Goal: Transaction & Acquisition: Purchase product/service

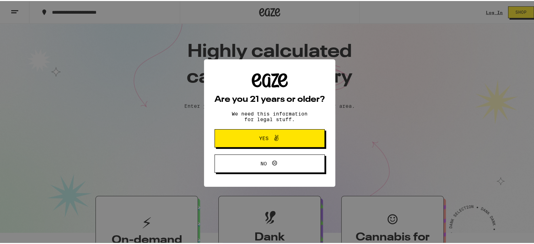
click at [275, 141] on span at bounding box center [276, 137] width 8 height 9
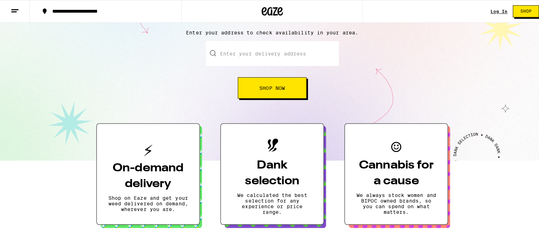
scroll to position [111, 0]
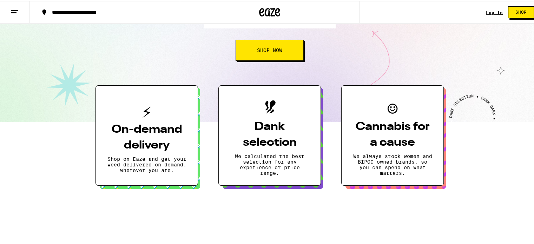
click at [152, 126] on h3 "On-demand delivery" at bounding box center [146, 137] width 79 height 32
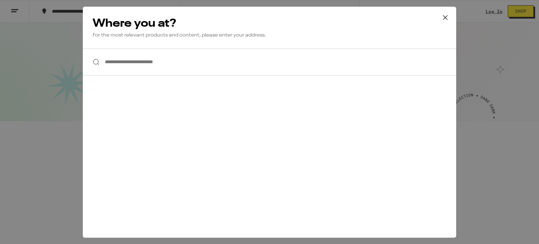
click at [176, 59] on input "**********" at bounding box center [269, 61] width 373 height 27
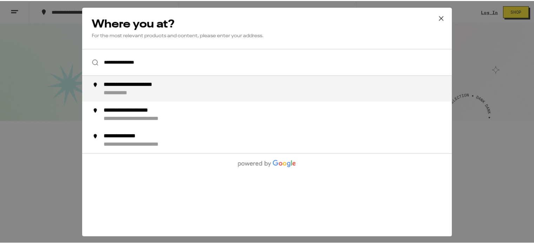
scroll to position [0, 0]
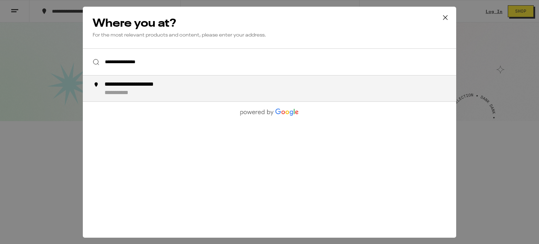
click at [174, 79] on li "**********" at bounding box center [269, 88] width 373 height 26
type input "**********"
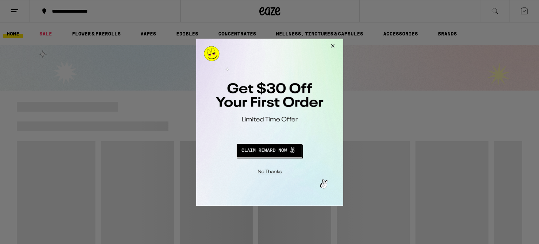
click at [280, 149] on button "Redirect to URL" at bounding box center [269, 149] width 122 height 17
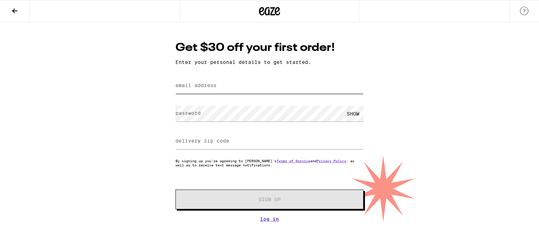
click at [237, 87] on input "email address" at bounding box center [269, 86] width 188 height 16
type input "[EMAIL_ADDRESS][DOMAIN_NAME]"
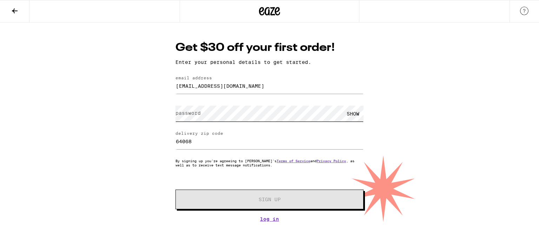
click at [135, 113] on div "Get $30 off your first order! Enter your personal details to get started. email…" at bounding box center [269, 121] width 539 height 199
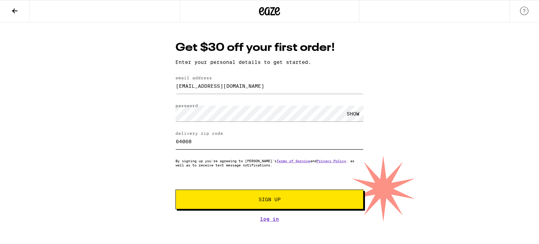
drag, startPoint x: 218, startPoint y: 144, endPoint x: 144, endPoint y: 143, distance: 74.0
click at [144, 143] on div "Get $30 off your first order! Enter your personal details to get started. email…" at bounding box center [269, 121] width 539 height 199
type input "92802"
click at [291, 198] on span "Sign Up" at bounding box center [270, 199] width 140 height 5
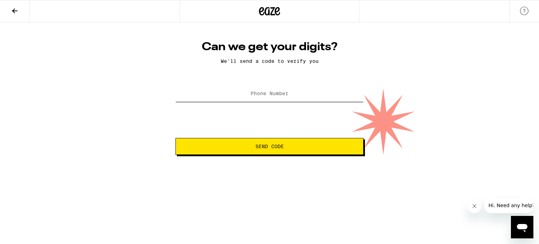
click at [299, 96] on input "Phone Number" at bounding box center [269, 94] width 188 height 16
type input "[PHONE_NUMBER]"
click at [274, 144] on span "Send Code" at bounding box center [269, 146] width 28 height 5
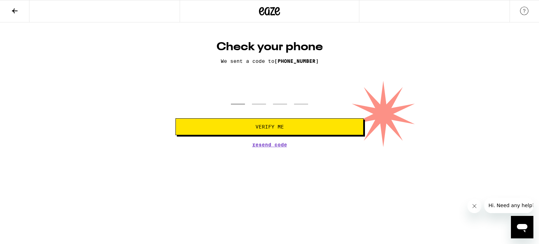
click at [235, 96] on input "tel" at bounding box center [238, 94] width 14 height 21
type input "0"
type input "5"
type input "1"
type input "9"
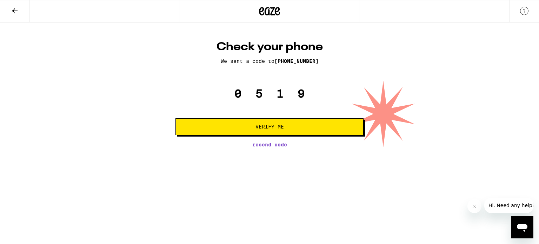
click at [273, 128] on span "Verify Me" at bounding box center [269, 126] width 28 height 5
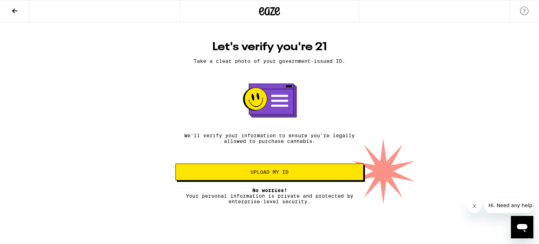
click at [297, 171] on button "Upload my ID" at bounding box center [269, 172] width 188 height 17
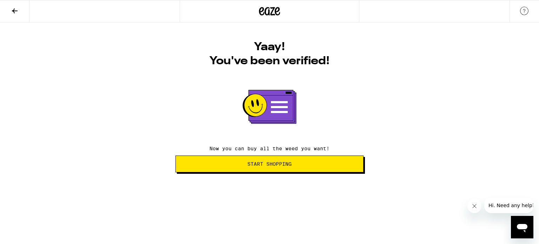
click at [311, 168] on button "Start Shopping" at bounding box center [269, 163] width 188 height 17
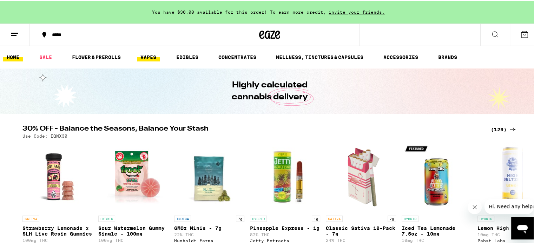
click at [150, 54] on link "VAPES" at bounding box center [148, 56] width 23 height 8
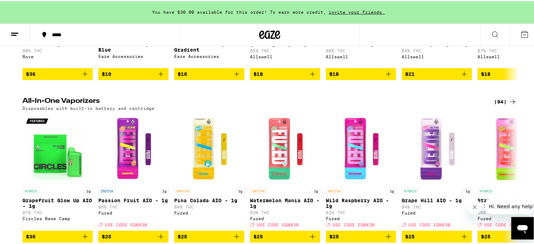
scroll to position [197, 0]
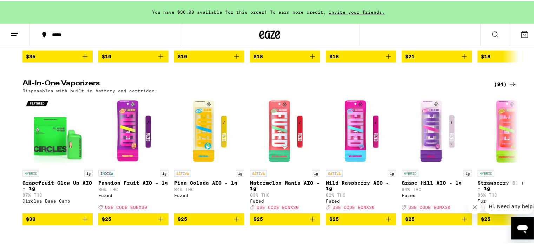
click at [502, 87] on div "(94)" at bounding box center [505, 83] width 23 height 8
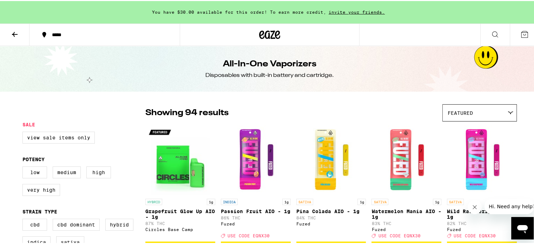
click at [488, 109] on div "Featured" at bounding box center [479, 112] width 74 height 16
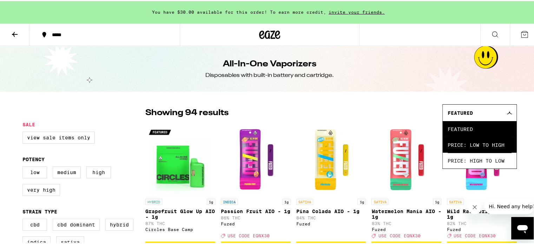
click at [469, 143] on span "Price: Low to High" at bounding box center [479, 144] width 64 height 16
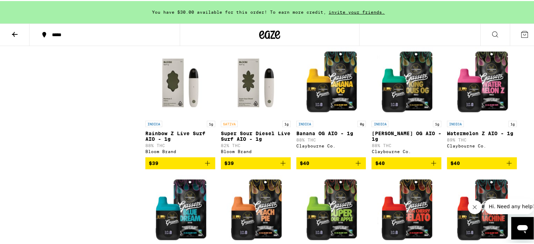
scroll to position [1889, 0]
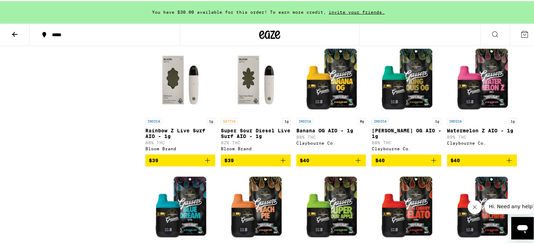
click at [266, 164] on span "$39" at bounding box center [255, 159] width 63 height 8
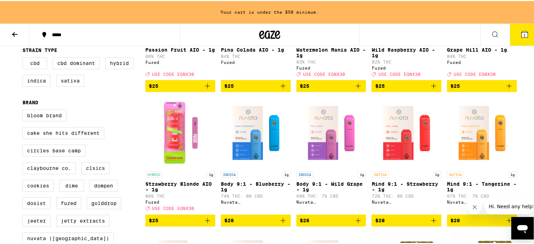
scroll to position [0, 0]
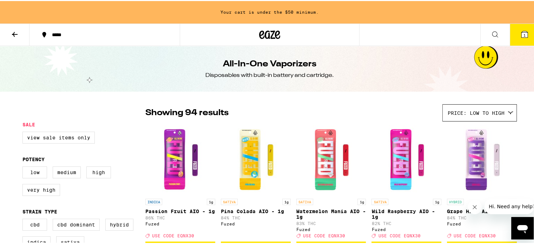
click at [17, 33] on icon at bounding box center [15, 33] width 6 height 5
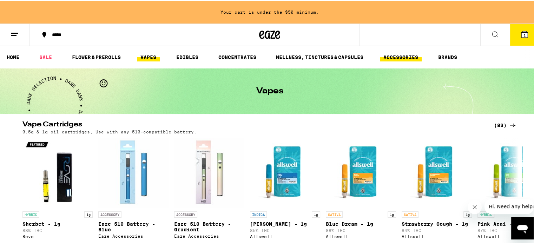
click at [400, 54] on link "ACCESSORIES" at bounding box center [401, 56] width 42 height 8
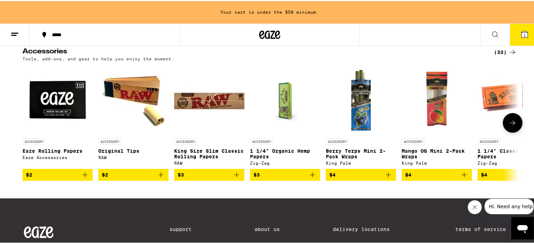
scroll to position [77, 0]
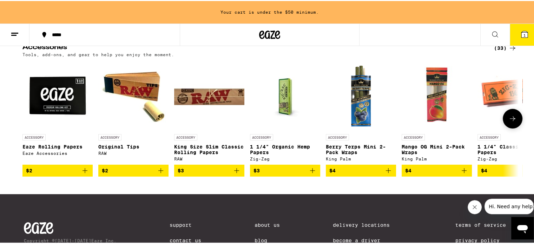
click at [509, 121] on icon at bounding box center [512, 117] width 8 height 8
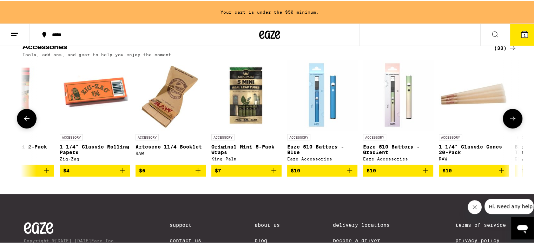
click at [509, 121] on icon at bounding box center [512, 117] width 8 height 8
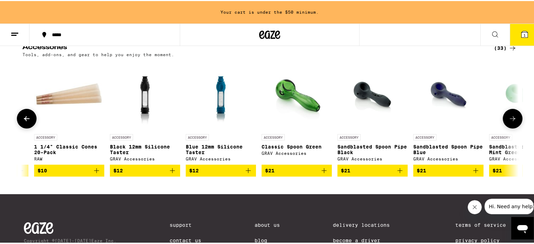
scroll to position [0, 835]
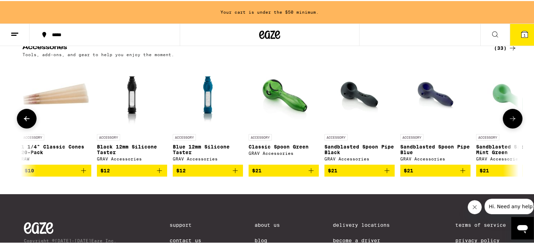
click at [509, 121] on icon at bounding box center [512, 117] width 8 height 8
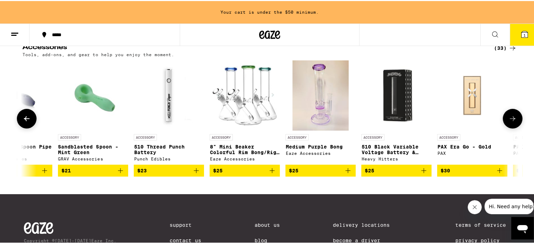
click at [509, 121] on icon at bounding box center [512, 117] width 8 height 8
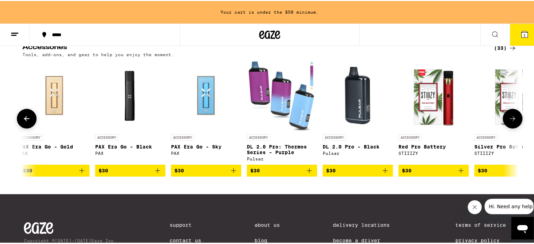
click at [509, 121] on icon at bounding box center [512, 117] width 8 height 8
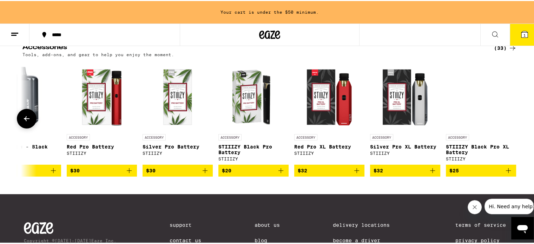
scroll to position [0, 2007]
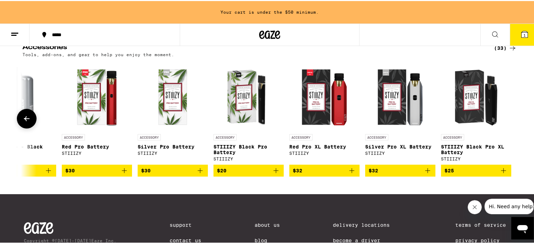
click at [509, 121] on div at bounding box center [512, 118] width 20 height 20
click at [27, 118] on icon at bounding box center [26, 117] width 8 height 8
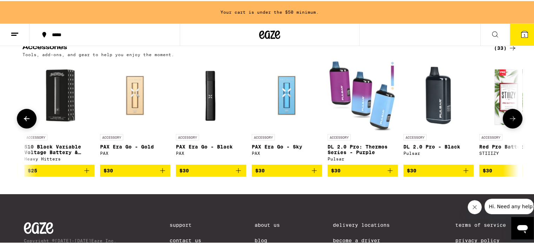
click at [27, 118] on icon at bounding box center [26, 117] width 8 height 8
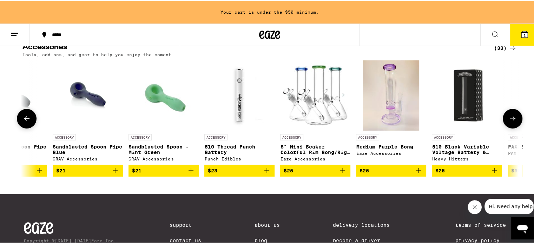
click at [27, 118] on icon at bounding box center [26, 117] width 8 height 8
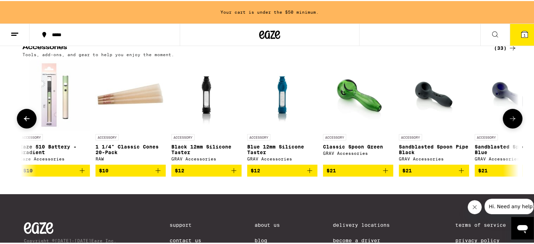
click at [27, 118] on icon at bounding box center [26, 117] width 8 height 8
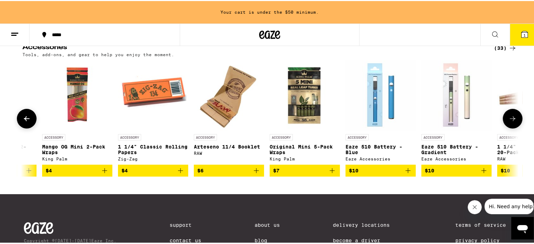
scroll to position [0, 344]
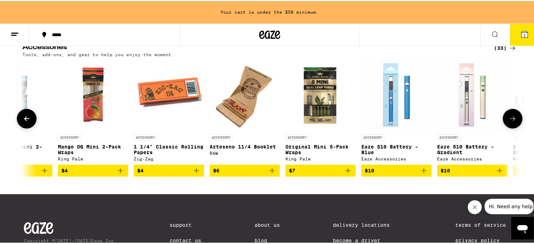
click at [27, 118] on icon at bounding box center [26, 117] width 8 height 8
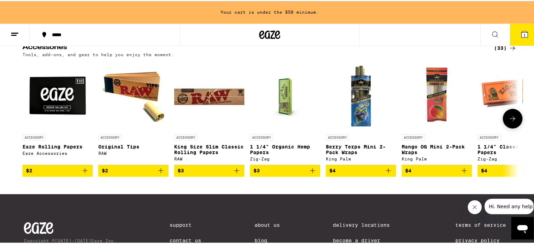
scroll to position [0, 0]
click at [511, 119] on icon at bounding box center [512, 117] width 6 height 5
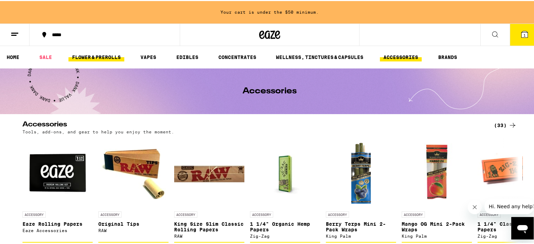
click at [87, 54] on link "FLOWER & PREROLLS" at bounding box center [96, 56] width 56 height 8
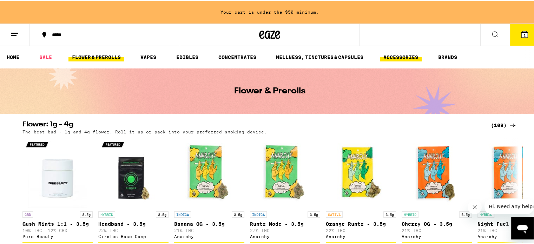
click at [404, 56] on link "ACCESSORIES" at bounding box center [401, 56] width 42 height 8
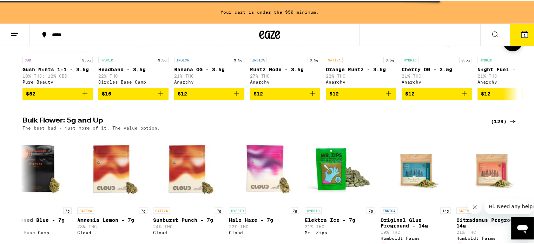
scroll to position [155, 0]
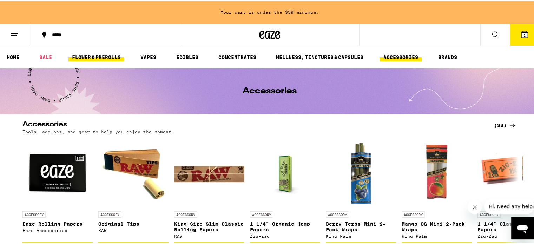
click at [99, 53] on link "FLOWER & PREROLLS" at bounding box center [96, 56] width 56 height 8
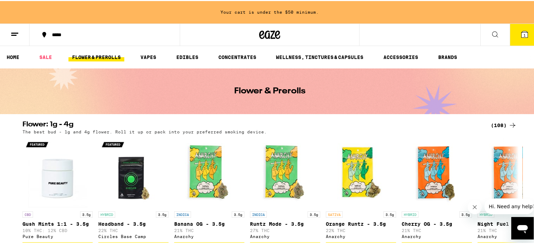
drag, startPoint x: 521, startPoint y: 35, endPoint x: 298, endPoint y: 120, distance: 238.9
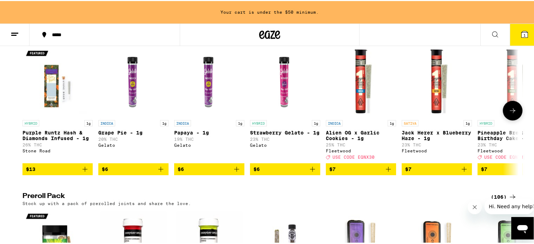
scroll to position [399, 0]
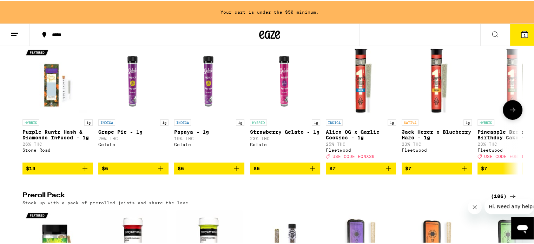
click at [510, 113] on icon at bounding box center [512, 109] width 8 height 8
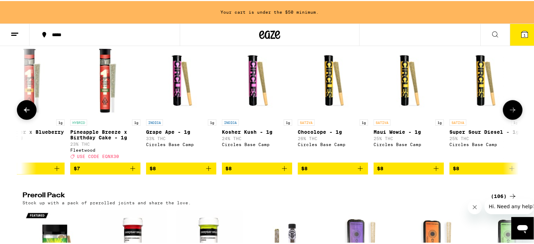
scroll to position [0, 418]
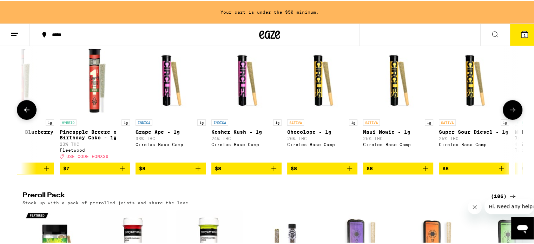
click at [25, 113] on icon at bounding box center [26, 109] width 8 height 8
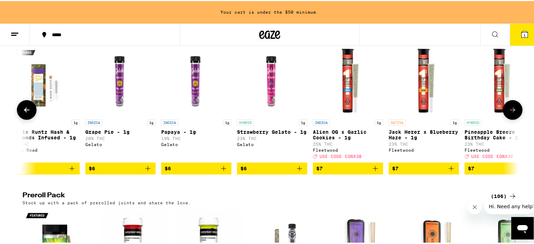
scroll to position [0, 0]
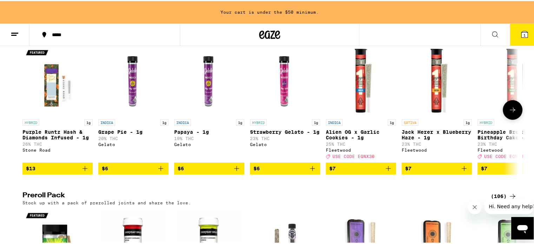
click at [510, 111] on icon at bounding box center [512, 108] width 6 height 5
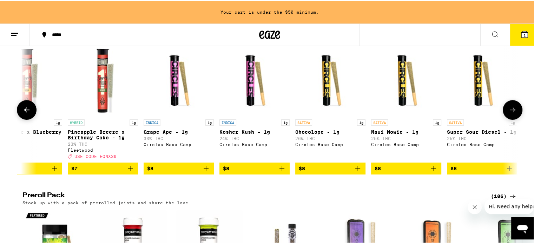
scroll to position [0, 418]
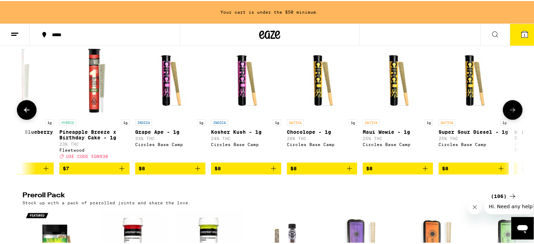
click at [510, 111] on icon at bounding box center [512, 108] width 6 height 5
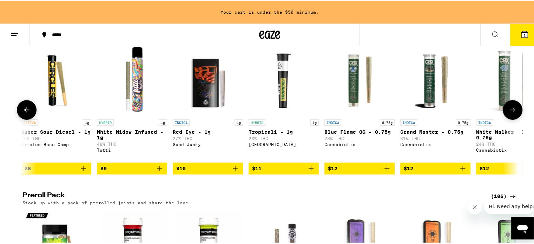
scroll to position [0, 835]
click at [508, 113] on icon at bounding box center [512, 109] width 8 height 8
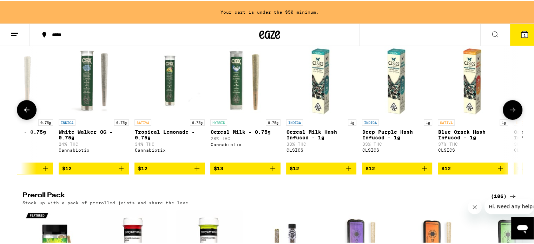
scroll to position [0, 1253]
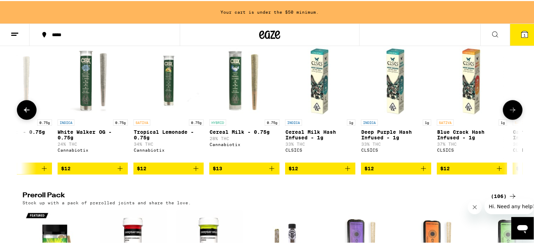
click at [514, 119] on button at bounding box center [512, 109] width 20 height 20
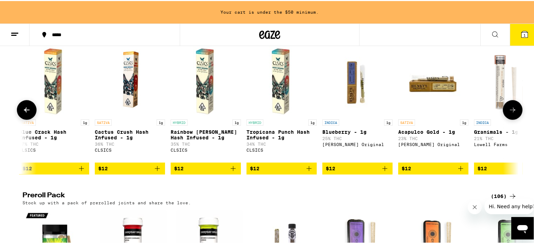
scroll to position [328, 0]
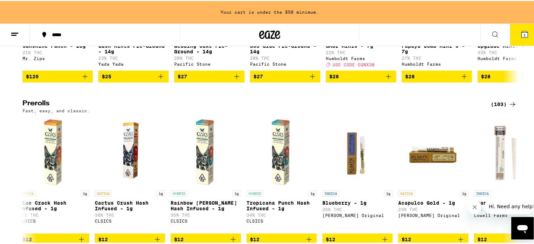
click at [500, 107] on div "(103)" at bounding box center [504, 103] width 26 height 8
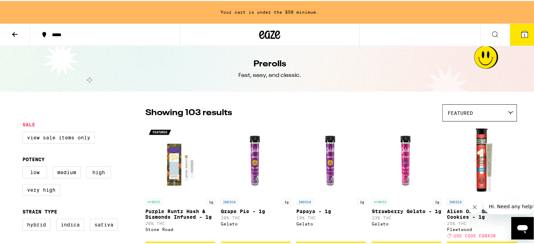
click at [502, 114] on div "Featured" at bounding box center [479, 112] width 74 height 16
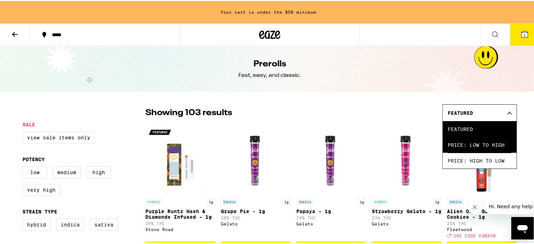
click at [479, 144] on span "Price: Low to High" at bounding box center [479, 144] width 64 height 16
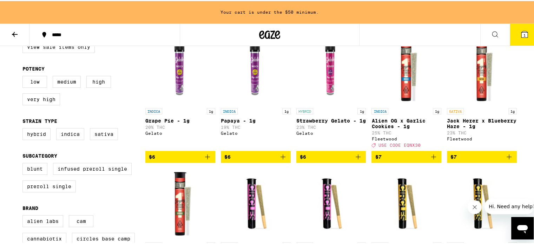
scroll to position [103, 0]
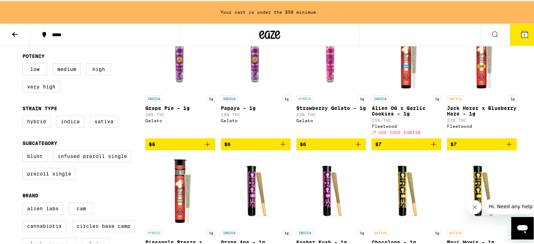
click at [325, 147] on span "$6" at bounding box center [331, 143] width 63 height 8
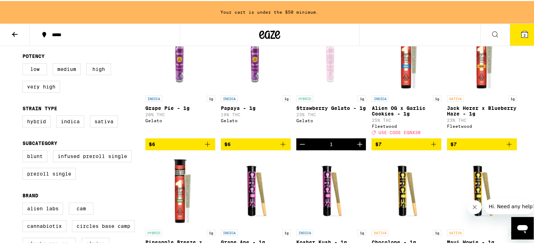
scroll to position [136, 0]
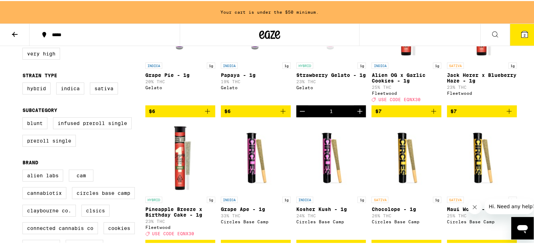
click at [412, 112] on span "$7" at bounding box center [406, 110] width 63 height 8
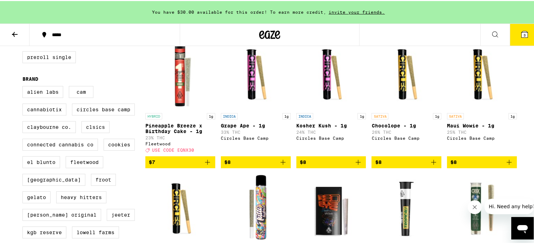
scroll to position [220, 0]
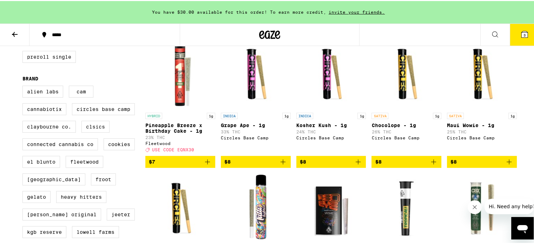
click at [254, 165] on span "$8" at bounding box center [255, 160] width 63 height 8
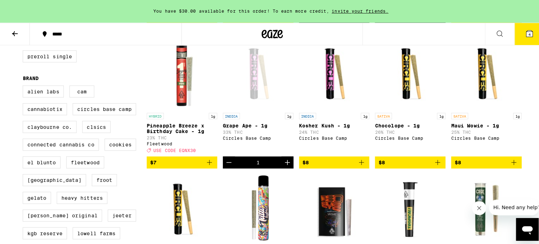
scroll to position [0, 0]
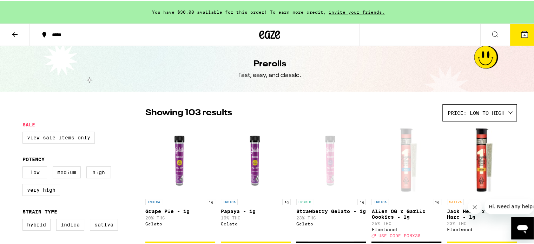
click at [512, 34] on button "4" at bounding box center [523, 34] width 29 height 22
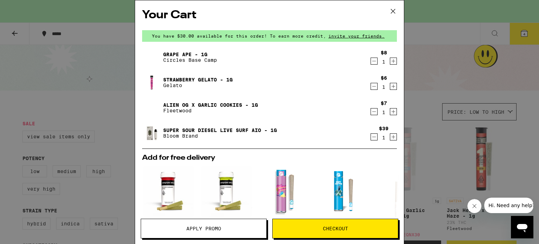
click at [371, 88] on icon "Decrement" at bounding box center [374, 86] width 6 height 8
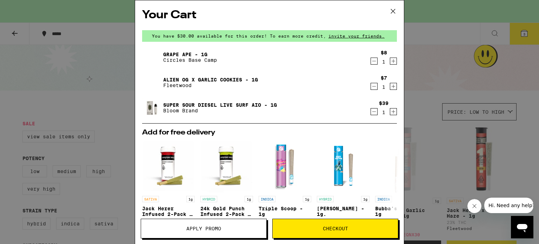
click at [394, 12] on icon at bounding box center [393, 11] width 4 height 4
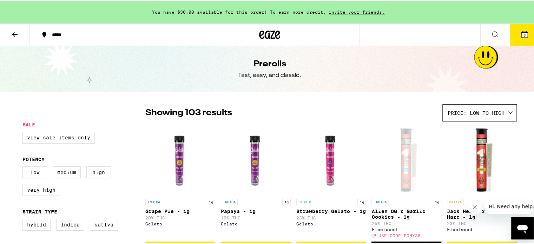
click at [15, 34] on icon at bounding box center [15, 33] width 8 height 8
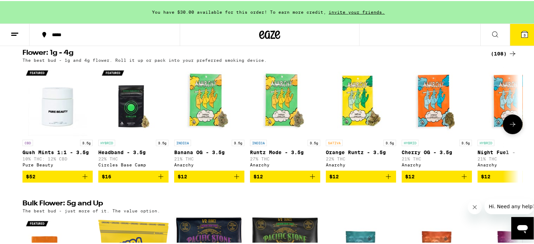
scroll to position [72, 0]
click at [508, 52] on icon at bounding box center [512, 52] width 8 height 8
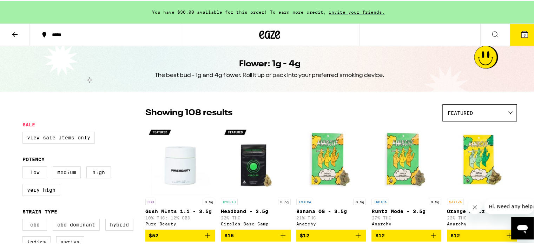
click at [497, 106] on div "Featured" at bounding box center [479, 112] width 74 height 16
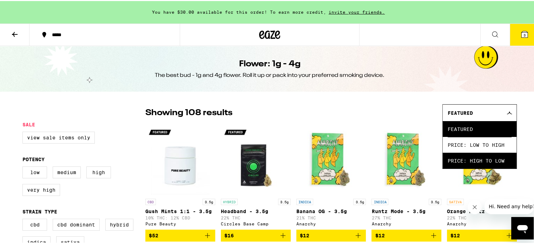
click at [478, 158] on span "Price: High to Low" at bounding box center [479, 160] width 64 height 16
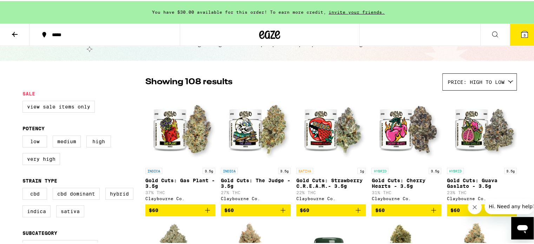
scroll to position [32, 0]
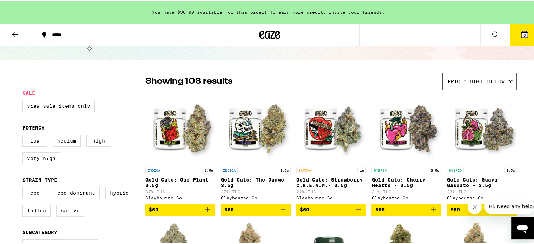
click at [12, 32] on icon at bounding box center [15, 33] width 8 height 8
click at [20, 35] on button at bounding box center [14, 34] width 29 height 22
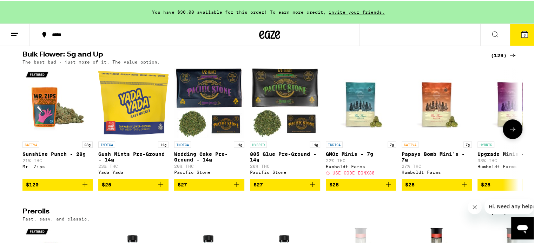
scroll to position [220, 0]
click at [508, 59] on icon at bounding box center [512, 54] width 8 height 8
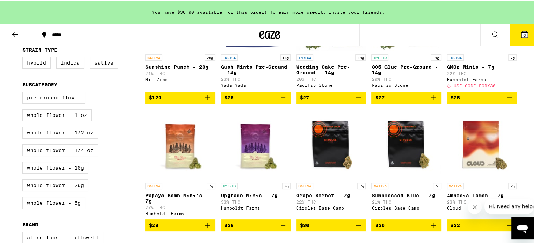
scroll to position [154, 0]
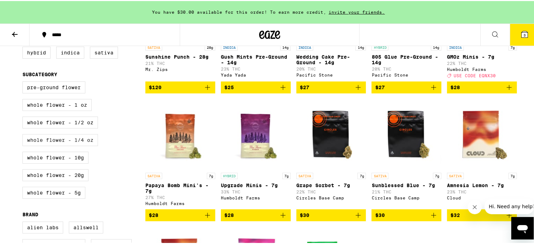
click at [73, 144] on label "Whole Flower - 1/4 oz" at bounding box center [59, 139] width 75 height 12
click at [24, 82] on input "Whole Flower - 1/4 oz" at bounding box center [24, 81] width 0 height 0
checkbox input "true"
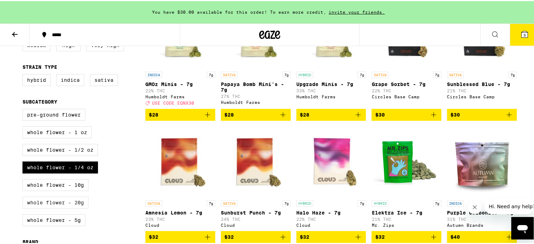
scroll to position [149, 0]
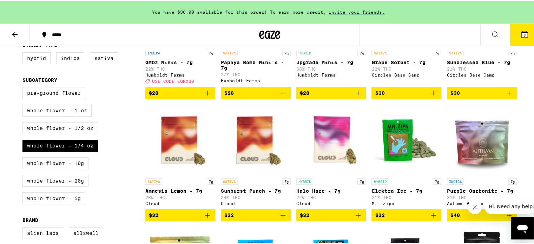
click at [74, 203] on label "Whole Flower - 5g" at bounding box center [53, 197] width 63 height 12
click at [24, 87] on input "Whole Flower - 5g" at bounding box center [24, 87] width 0 height 0
checkbox input "true"
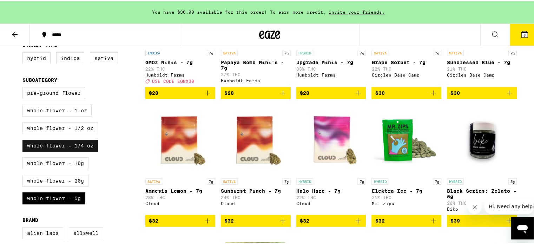
click at [83, 150] on label "Whole Flower - 1/4 oz" at bounding box center [59, 145] width 75 height 12
click at [24, 87] on input "Whole Flower - 1/4 oz" at bounding box center [24, 87] width 0 height 0
checkbox input "false"
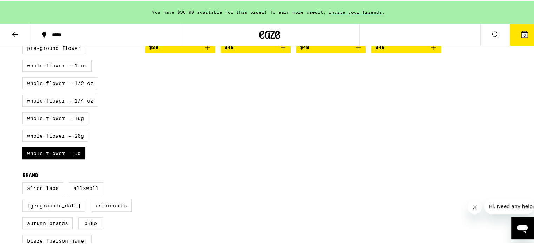
scroll to position [198, 0]
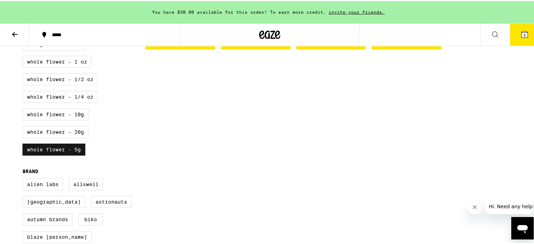
click at [74, 154] on label "Whole Flower - 5g" at bounding box center [53, 148] width 63 height 12
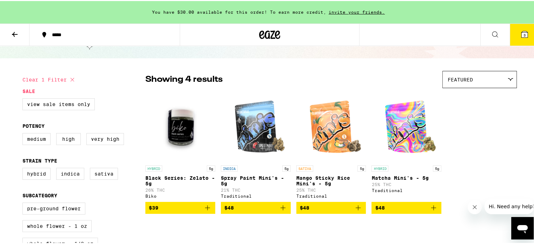
scroll to position [0, 0]
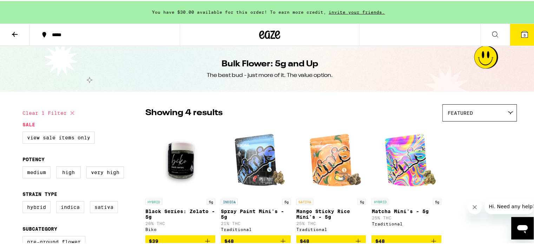
click at [16, 35] on icon at bounding box center [15, 33] width 8 height 8
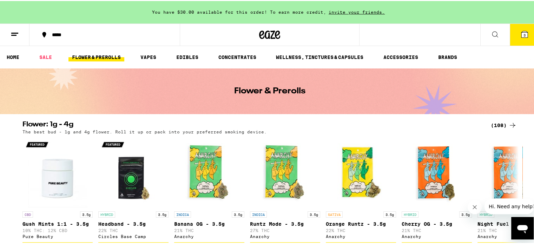
scroll to position [41, 0]
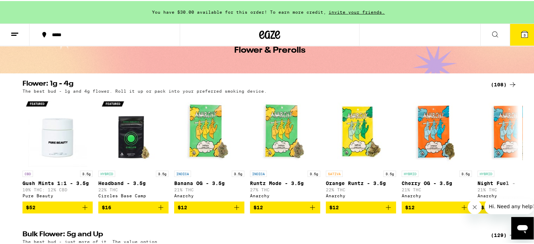
click at [505, 84] on div "(108)" at bounding box center [504, 83] width 26 height 8
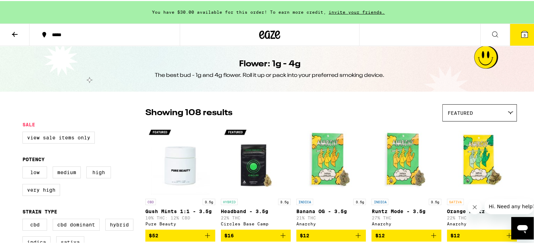
scroll to position [42, 0]
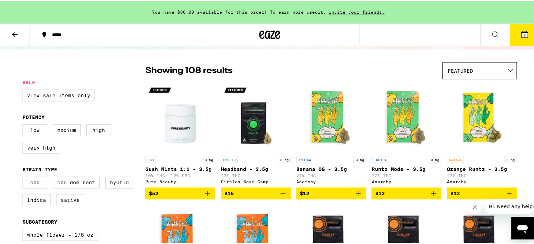
click at [495, 74] on div "Featured" at bounding box center [479, 69] width 74 height 16
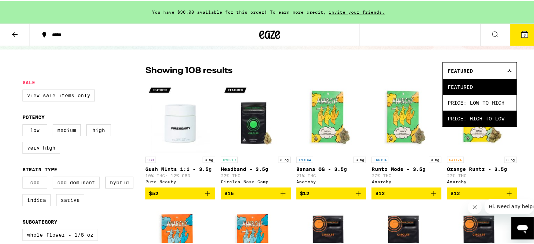
click at [479, 118] on span "Price: High to Low" at bounding box center [479, 117] width 64 height 16
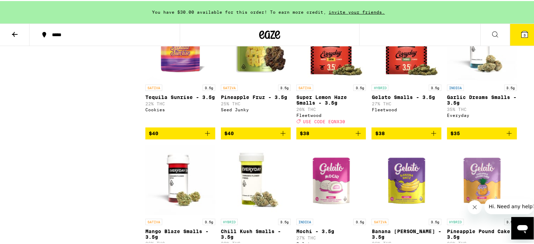
scroll to position [1740, 0]
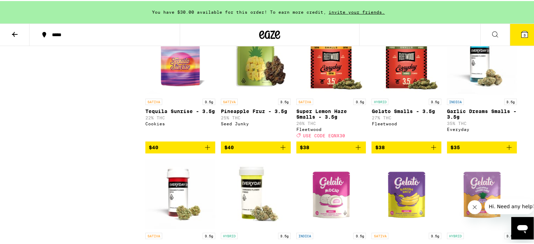
click at [14, 31] on icon at bounding box center [15, 33] width 6 height 5
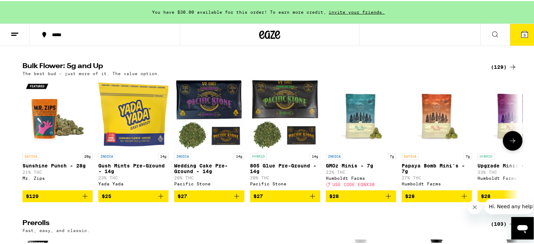
scroll to position [208, 0]
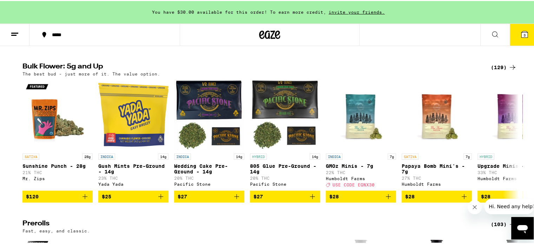
click at [502, 69] on div "(129)" at bounding box center [504, 66] width 26 height 8
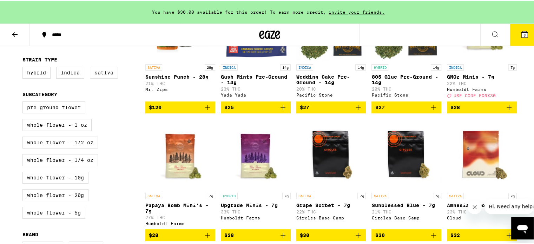
scroll to position [134, 0]
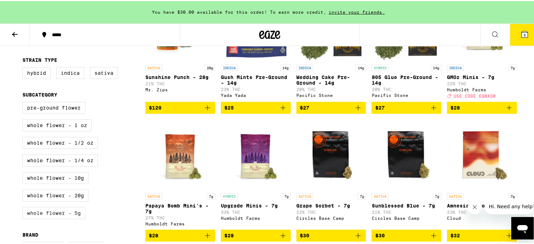
click at [71, 217] on label "Whole Flower - 5g" at bounding box center [53, 212] width 63 height 12
click at [24, 102] on input "Whole Flower - 5g" at bounding box center [24, 102] width 0 height 0
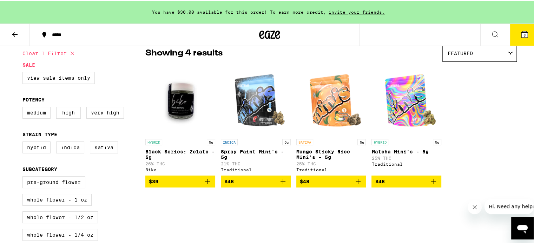
scroll to position [57, 0]
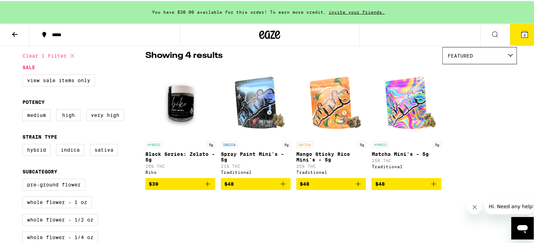
click at [188, 187] on span "$39" at bounding box center [180, 183] width 63 height 8
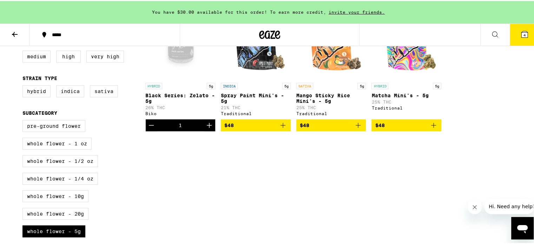
scroll to position [125, 0]
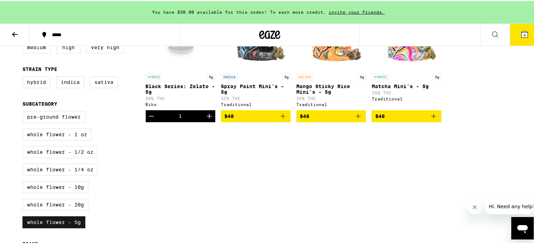
click at [73, 225] on label "Whole Flower - 5g" at bounding box center [53, 221] width 63 height 12
click at [24, 111] on input "Whole Flower - 5g" at bounding box center [24, 111] width 0 height 0
checkbox input "false"
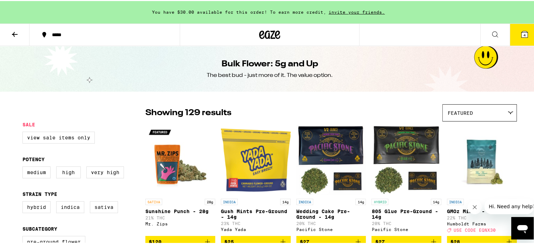
click at [496, 117] on div "Featured" at bounding box center [479, 112] width 74 height 16
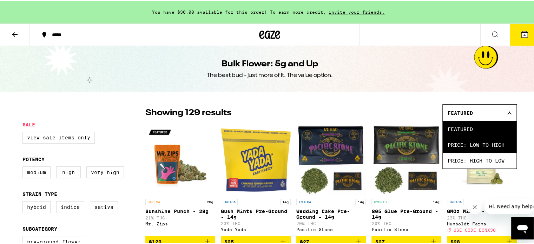
click at [476, 145] on span "Price: Low to High" at bounding box center [479, 144] width 64 height 16
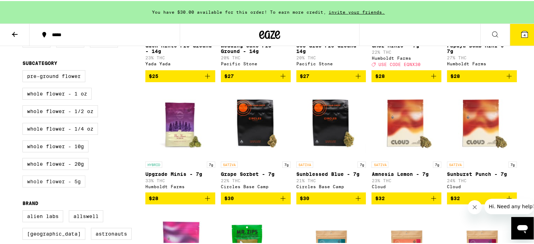
scroll to position [166, 0]
click at [83, 129] on label "Whole Flower - 1/4 oz" at bounding box center [59, 128] width 75 height 12
click at [24, 71] on input "Whole Flower - 1/4 oz" at bounding box center [24, 70] width 0 height 0
checkbox input "true"
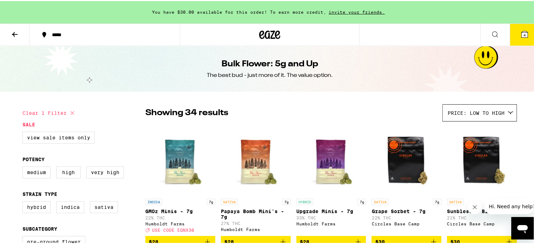
click at [16, 38] on button at bounding box center [14, 34] width 29 height 22
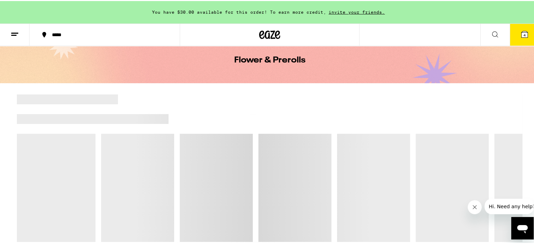
scroll to position [66, 0]
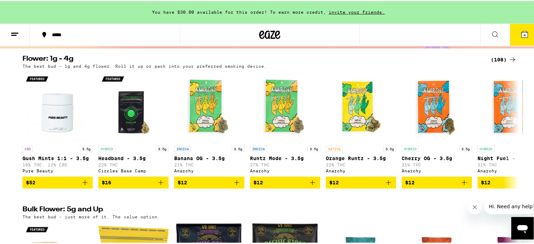
click at [504, 59] on div "(108)" at bounding box center [504, 58] width 26 height 8
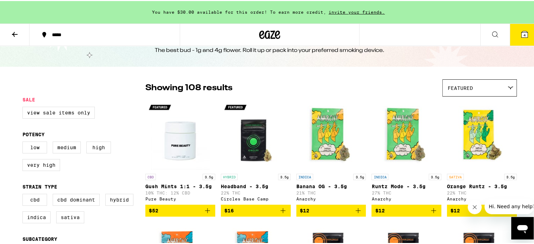
scroll to position [22, 0]
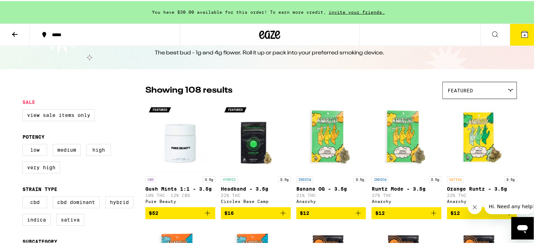
click at [494, 92] on div "Featured" at bounding box center [479, 89] width 74 height 16
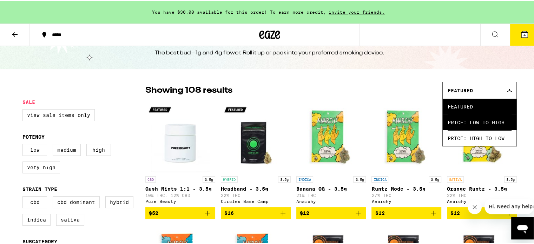
click at [471, 120] on span "Price: Low to High" at bounding box center [479, 121] width 64 height 16
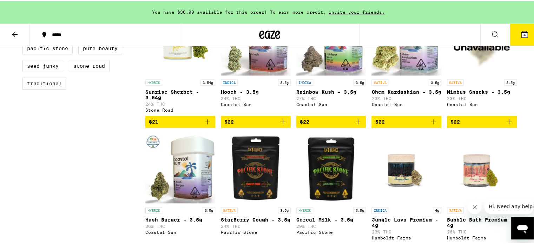
scroll to position [492, 0]
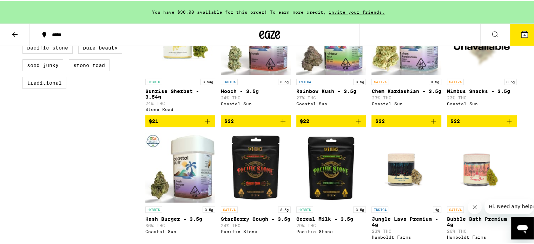
click at [254, 124] on span "$22" at bounding box center [255, 120] width 63 height 8
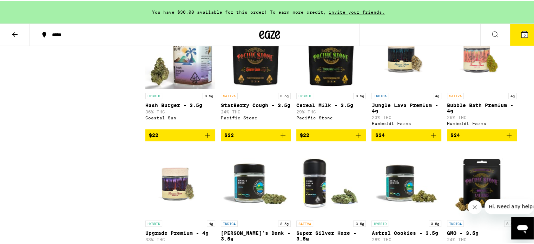
scroll to position [604, 0]
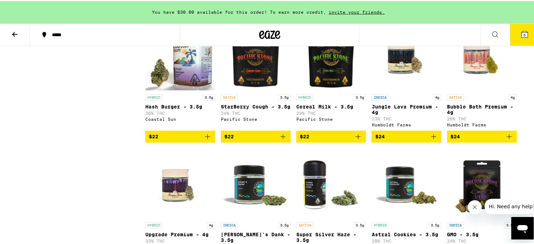
click at [402, 140] on span "$24" at bounding box center [406, 135] width 63 height 8
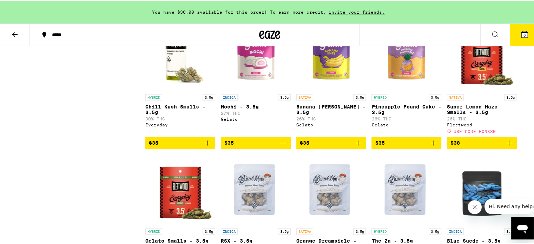
scroll to position [1004, 0]
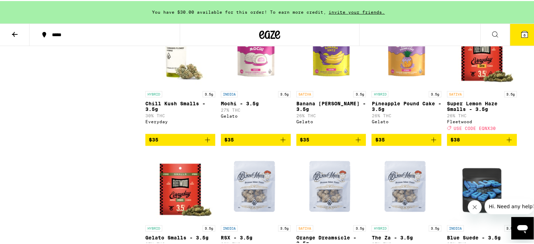
click at [235, 143] on span "$35" at bounding box center [255, 138] width 63 height 8
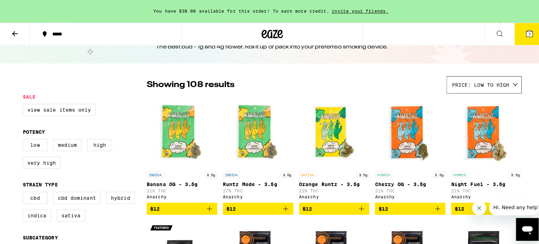
scroll to position [0, 0]
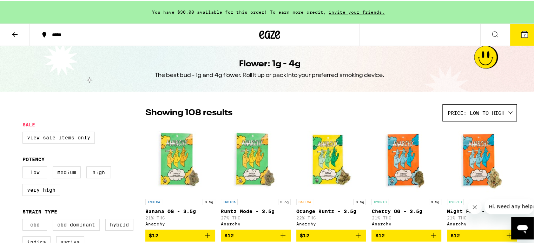
click at [517, 43] on button "7" at bounding box center [523, 34] width 29 height 22
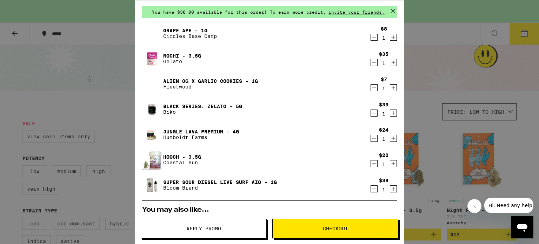
scroll to position [24, 0]
click at [371, 88] on icon "Decrement" at bounding box center [374, 88] width 6 height 8
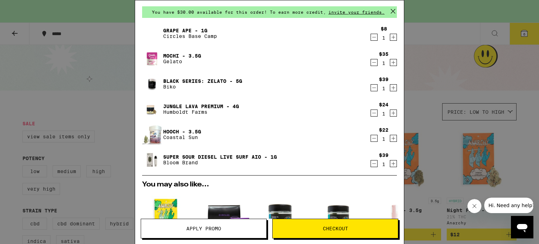
click at [371, 88] on icon "Decrement" at bounding box center [374, 88] width 6 height 8
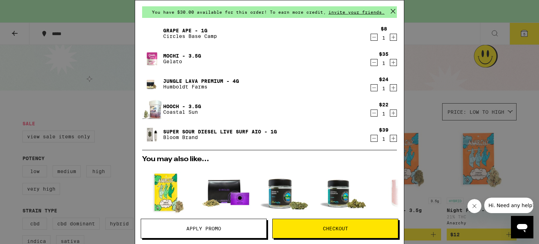
click at [371, 113] on icon "Decrement" at bounding box center [374, 113] width 6 height 8
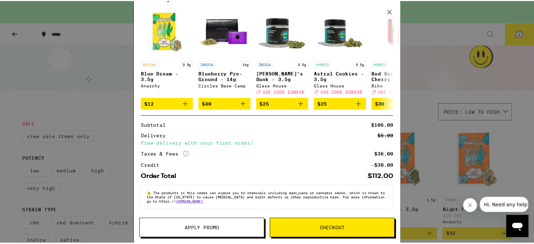
scroll to position [0, 0]
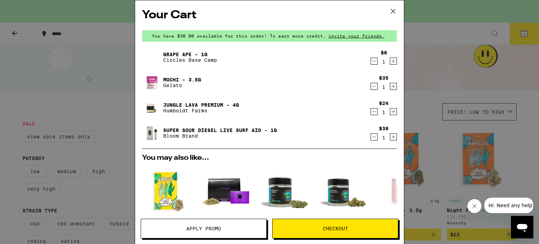
click at [391, 11] on icon at bounding box center [393, 11] width 11 height 11
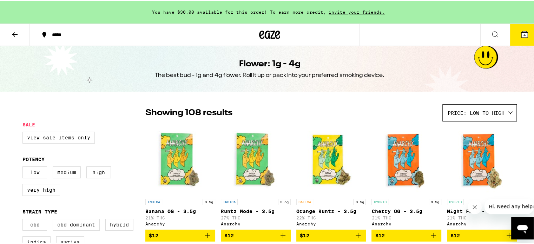
click at [19, 33] on icon at bounding box center [15, 33] width 8 height 8
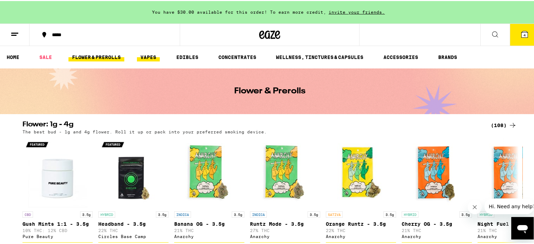
click at [149, 57] on link "VAPES" at bounding box center [148, 56] width 23 height 8
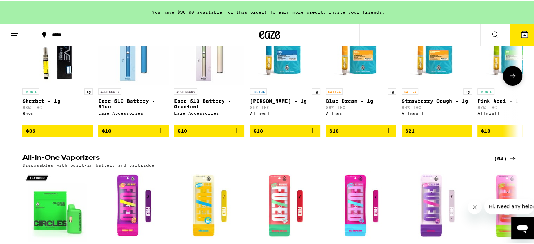
scroll to position [233, 0]
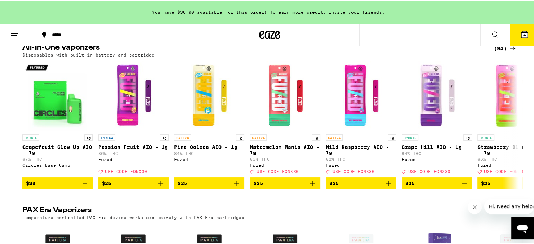
click at [498, 52] on div "(94)" at bounding box center [505, 47] width 23 height 8
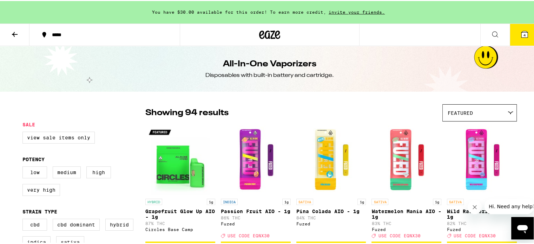
click at [475, 108] on div "Featured" at bounding box center [479, 112] width 74 height 16
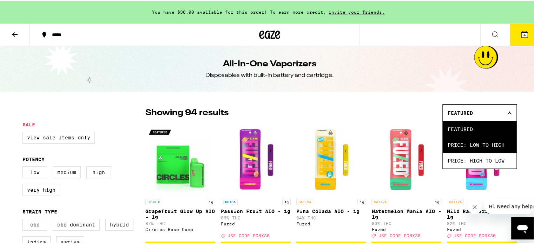
click at [460, 146] on span "Price: Low to High" at bounding box center [479, 144] width 64 height 16
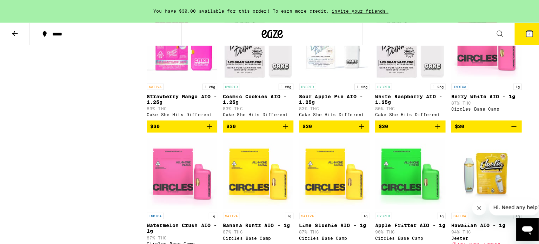
scroll to position [765, 0]
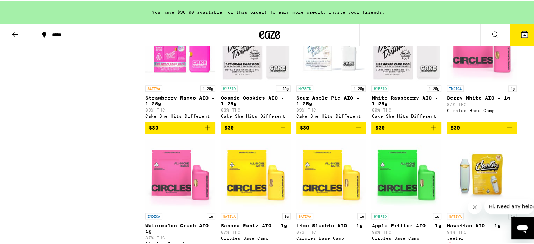
click at [315, 131] on span "$30" at bounding box center [331, 126] width 63 height 8
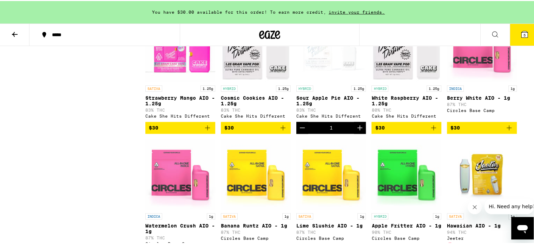
click at [521, 30] on icon at bounding box center [524, 33] width 6 height 6
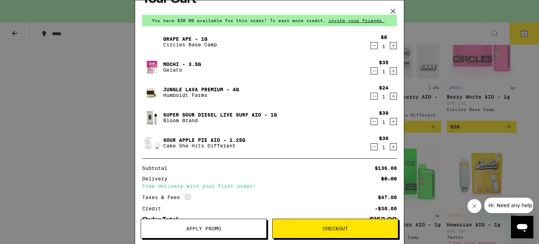
scroll to position [15, 0]
click at [371, 123] on icon "Decrement" at bounding box center [374, 121] width 6 height 8
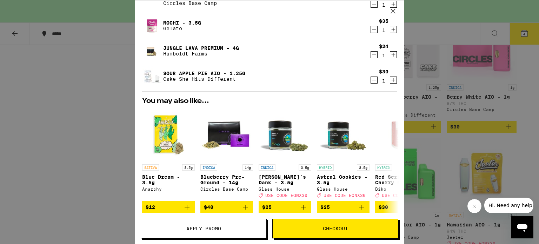
scroll to position [164, 0]
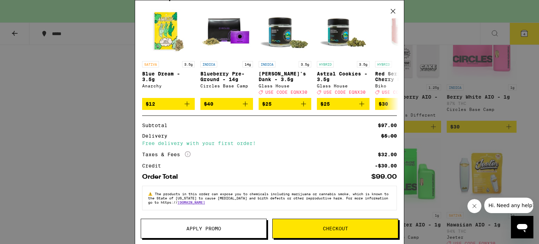
click at [332, 230] on span "Checkout" at bounding box center [335, 228] width 25 height 5
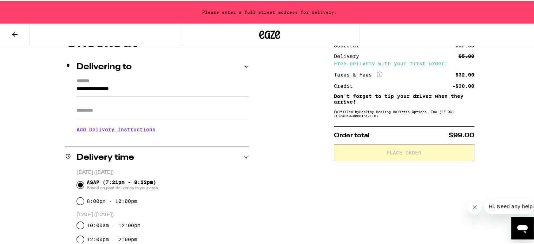
scroll to position [73, 0]
click at [136, 88] on input "**********" at bounding box center [162, 89] width 172 height 12
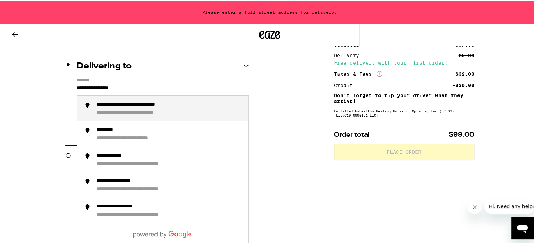
drag, startPoint x: 138, startPoint y: 85, endPoint x: 39, endPoint y: 81, distance: 98.3
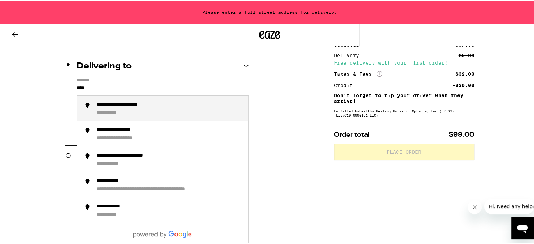
click at [141, 111] on div "**********" at bounding box center [169, 108] width 146 height 14
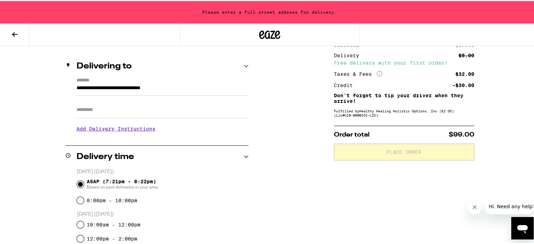
type input "**********"
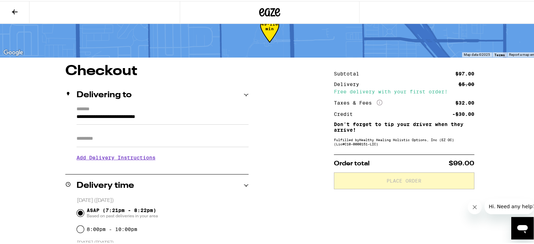
scroll to position [22, 0]
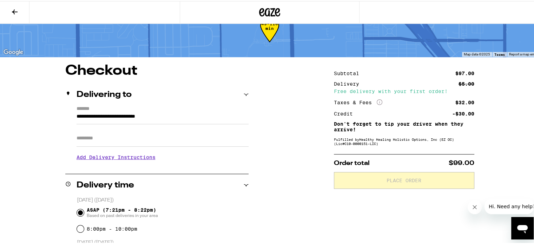
click at [125, 155] on h3 "Add Delivery Instructions" at bounding box center [162, 156] width 172 height 16
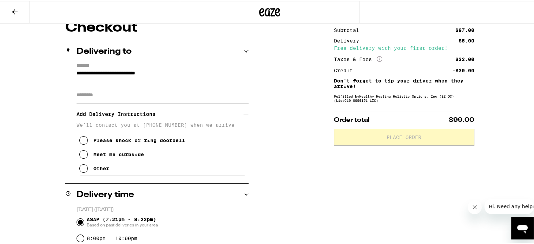
scroll to position [66, 0]
click at [80, 153] on icon at bounding box center [83, 153] width 8 height 8
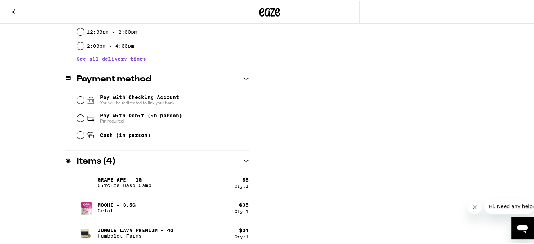
scroll to position [309, 0]
click at [77, 118] on input "Pay with Debit (in person) Pin required" at bounding box center [80, 117] width 7 height 7
radio input "true"
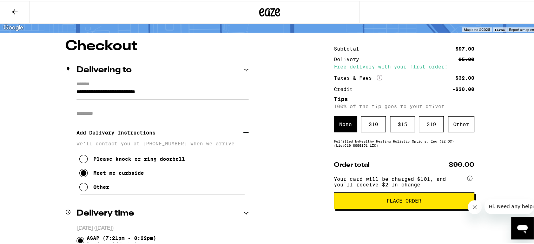
scroll to position [52, 0]
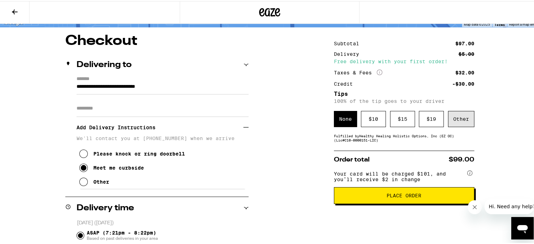
click at [461, 116] on div "Other" at bounding box center [461, 118] width 26 height 16
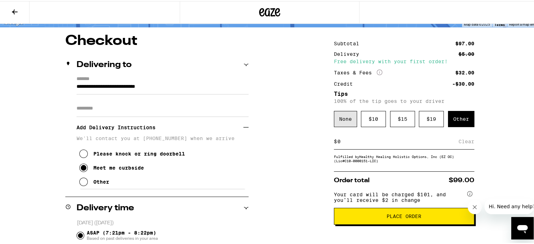
click at [340, 118] on div "None" at bounding box center [345, 118] width 23 height 16
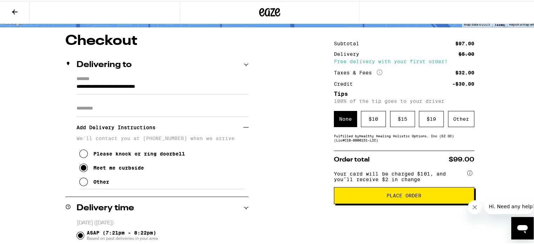
scroll to position [105, 0]
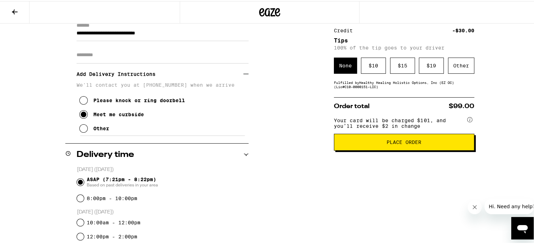
click at [421, 146] on button "Place Order" at bounding box center [404, 141] width 140 height 17
